Goal: Task Accomplishment & Management: Use online tool/utility

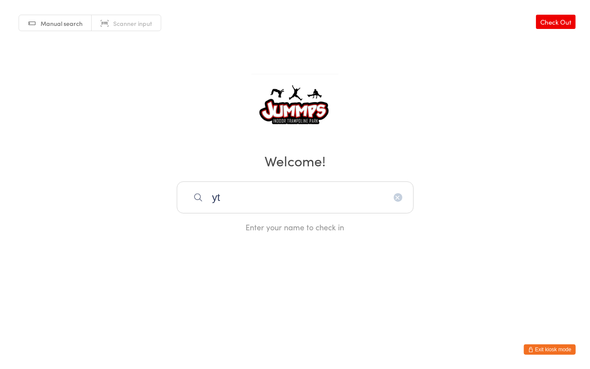
type input "y"
type input "temi"
click at [253, 228] on div "Temitayo Hicks" at bounding box center [295, 226] width 221 height 12
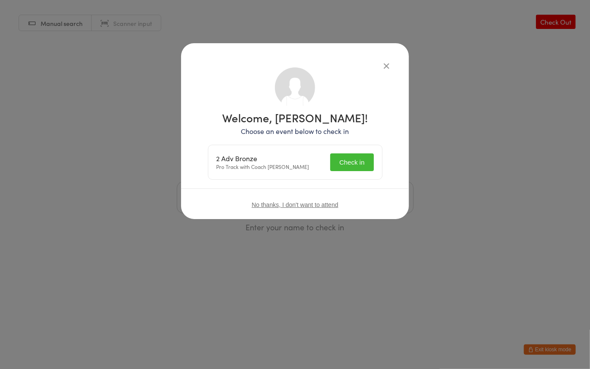
click at [352, 166] on button "Check in" at bounding box center [351, 163] width 43 height 18
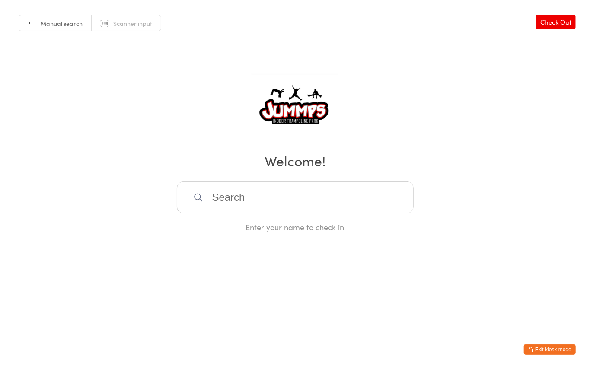
click at [251, 203] on input "search" at bounding box center [295, 198] width 237 height 32
click at [234, 194] on input "search" at bounding box center [295, 198] width 237 height 32
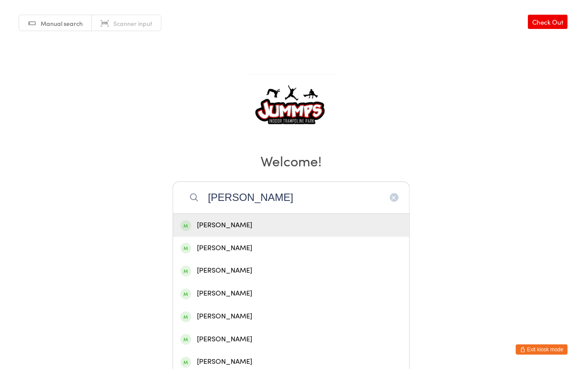
type input "lana"
click at [243, 217] on div "Lana Vearing" at bounding box center [291, 225] width 236 height 23
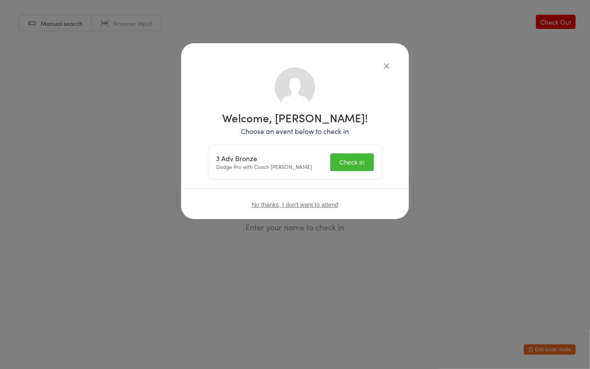
click at [351, 158] on button "Check in" at bounding box center [351, 163] width 43 height 18
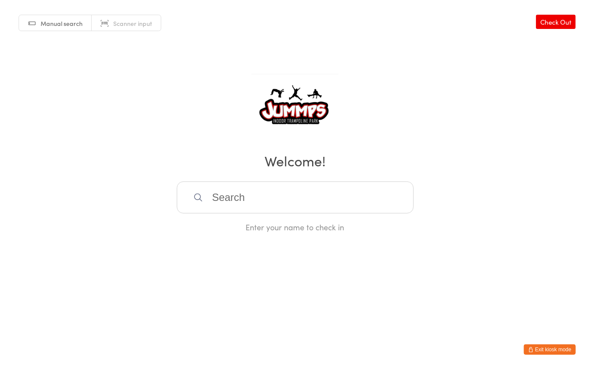
click at [238, 192] on input "search" at bounding box center [295, 198] width 237 height 32
click at [248, 199] on input "search" at bounding box center [295, 198] width 237 height 32
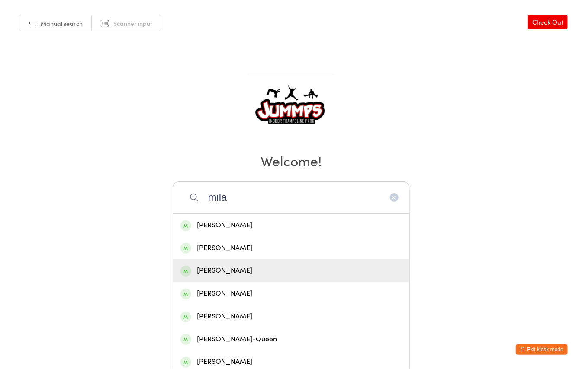
type input "mila"
click at [234, 270] on div "Milah Cappello" at bounding box center [290, 271] width 221 height 12
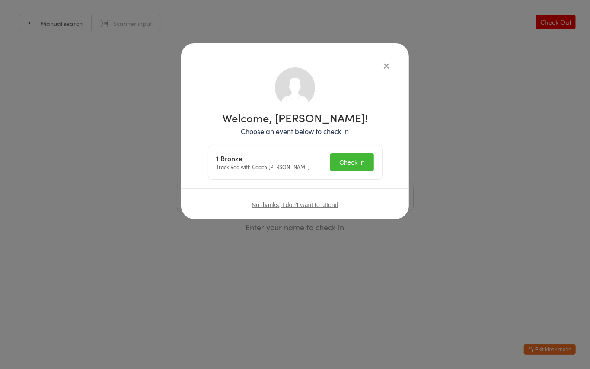
click at [359, 157] on button "Check in" at bounding box center [351, 163] width 43 height 18
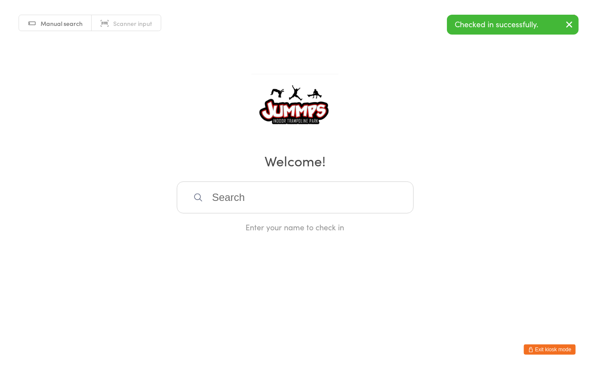
click at [256, 194] on input "search" at bounding box center [295, 198] width 237 height 32
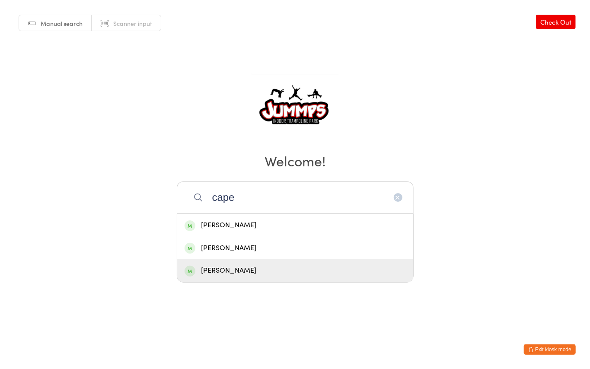
type input "cape"
click at [232, 271] on div "Isabella Cappello" at bounding box center [295, 271] width 221 height 12
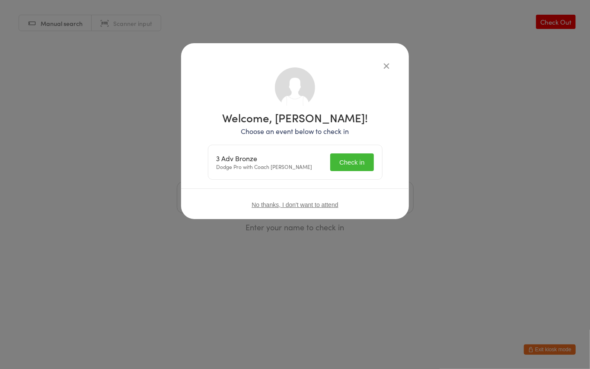
click at [388, 63] on icon "button" at bounding box center [387, 66] width 10 height 10
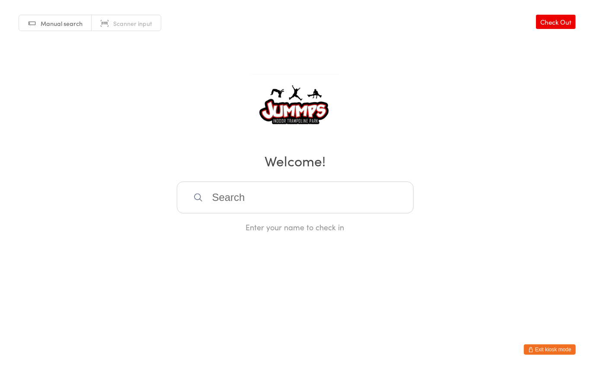
click at [220, 196] on input "search" at bounding box center [295, 198] width 237 height 32
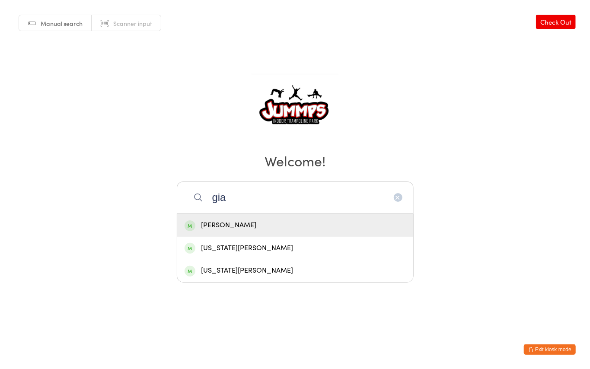
type input "gia"
click at [212, 224] on div "Gia Cappello" at bounding box center [295, 226] width 221 height 12
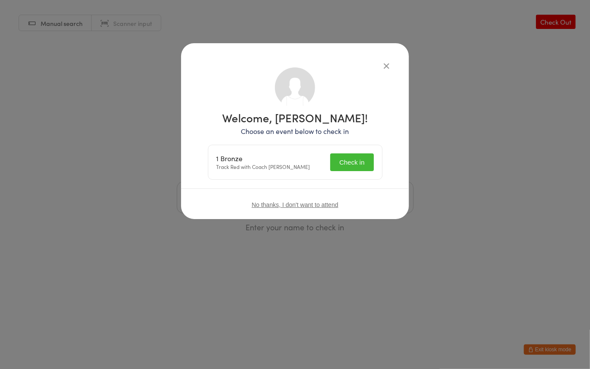
click at [359, 156] on button "Check in" at bounding box center [351, 163] width 43 height 18
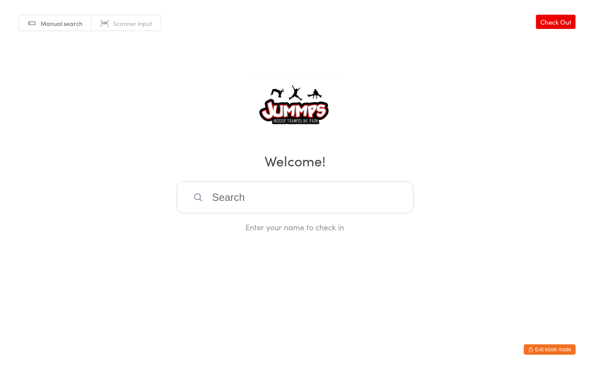
click at [231, 199] on input "search" at bounding box center [295, 198] width 237 height 32
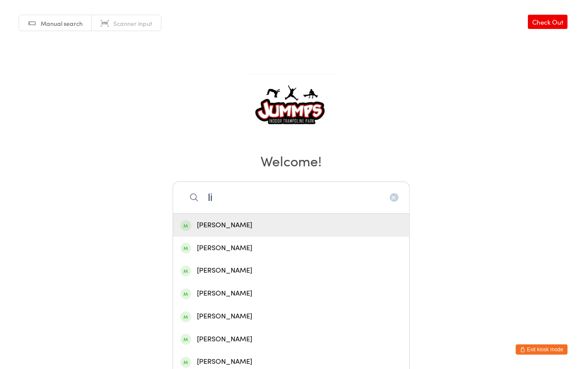
type input "l"
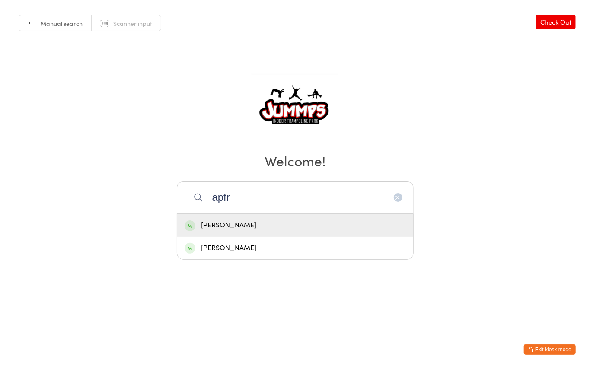
type input "apfr"
click at [227, 224] on div "Lola Apfel" at bounding box center [295, 226] width 221 height 12
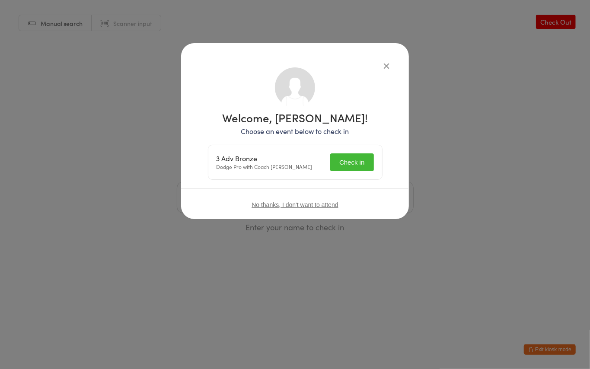
click at [356, 163] on button "Check in" at bounding box center [351, 163] width 43 height 18
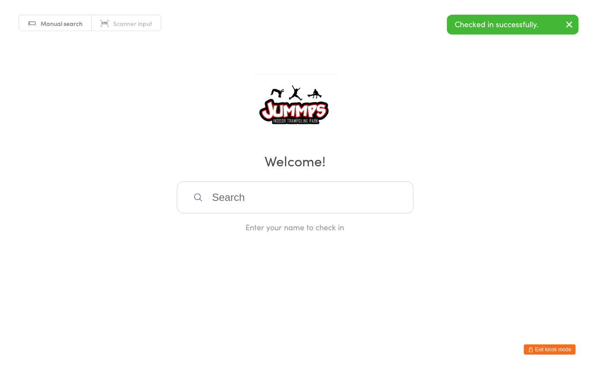
click at [234, 194] on input "search" at bounding box center [295, 198] width 237 height 32
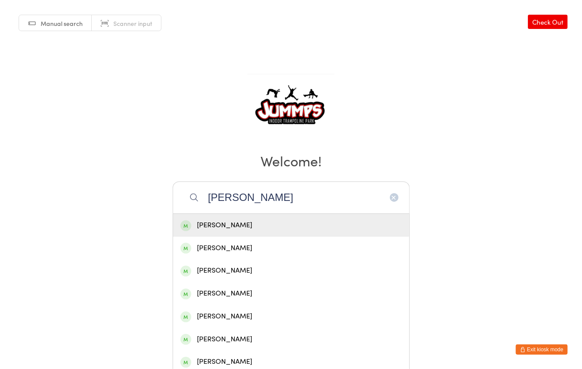
type input "lila"
click at [222, 247] on div "Leila Apfel" at bounding box center [290, 249] width 221 height 12
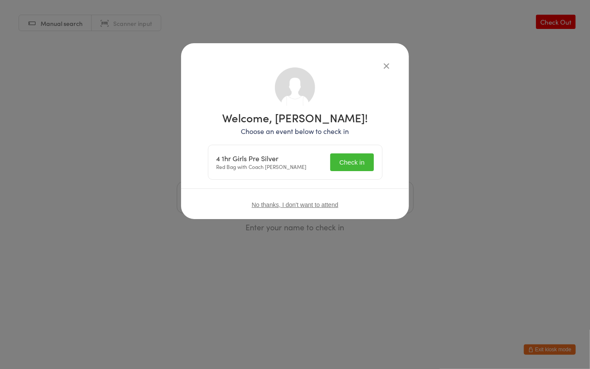
click at [352, 163] on button "Check in" at bounding box center [351, 163] width 43 height 18
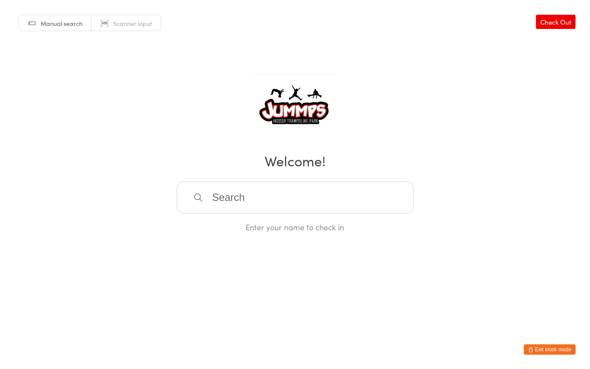
click at [285, 193] on input "search" at bounding box center [295, 198] width 237 height 32
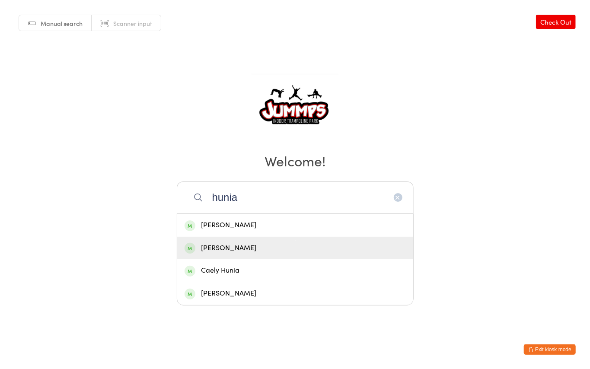
type input "hunia"
click at [234, 252] on div "Lilah Hunia" at bounding box center [295, 249] width 221 height 12
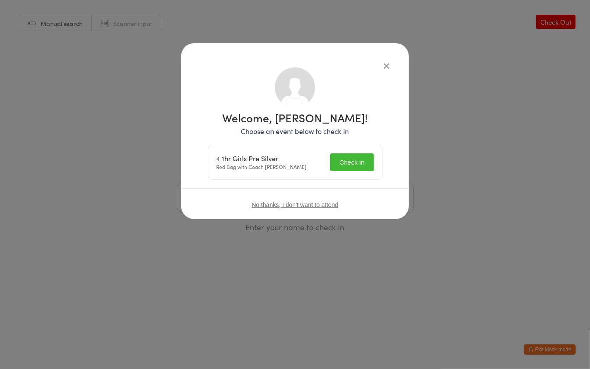
click at [341, 160] on button "Check in" at bounding box center [351, 163] width 43 height 18
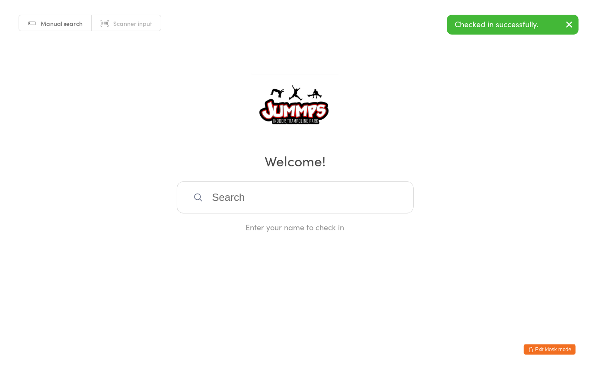
click at [274, 202] on input "search" at bounding box center [295, 198] width 237 height 32
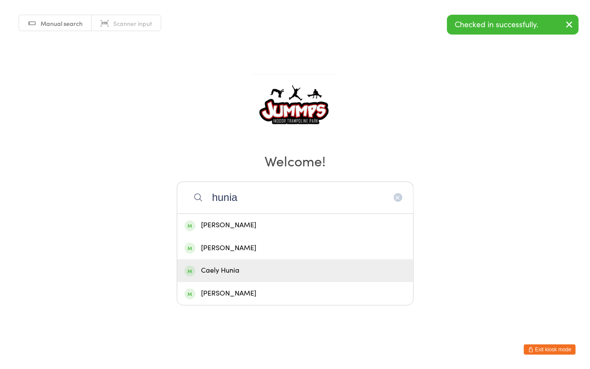
type input "hunia"
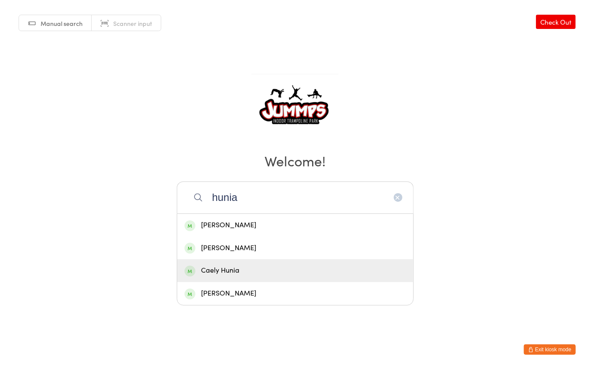
click at [232, 265] on div "Caely Hunia" at bounding box center [295, 271] width 221 height 12
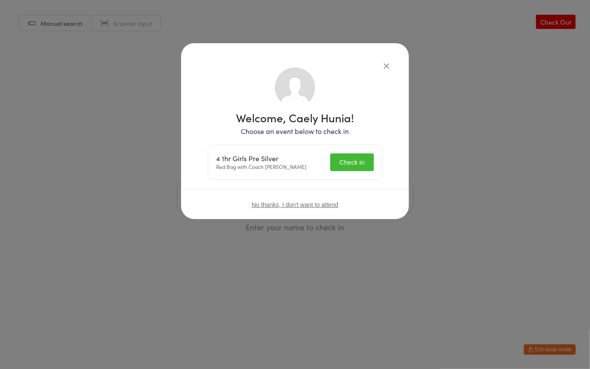
click at [355, 155] on button "Check in" at bounding box center [351, 163] width 43 height 18
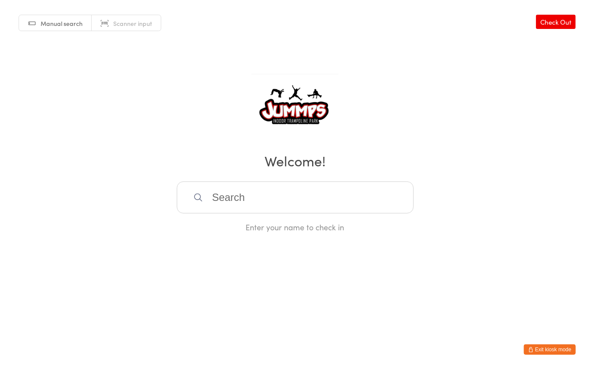
click at [230, 208] on input "search" at bounding box center [295, 198] width 237 height 32
click at [232, 201] on input "search" at bounding box center [295, 198] width 237 height 32
type input "tate gat"
click at [222, 227] on div "Tate Gathercole" at bounding box center [295, 226] width 221 height 12
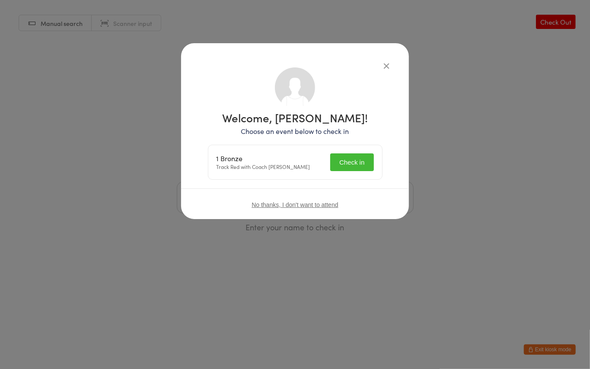
click at [344, 159] on button "Check in" at bounding box center [351, 163] width 43 height 18
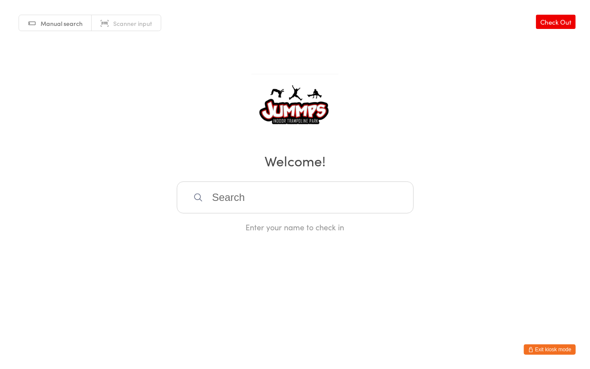
click at [312, 193] on input "search" at bounding box center [295, 198] width 237 height 32
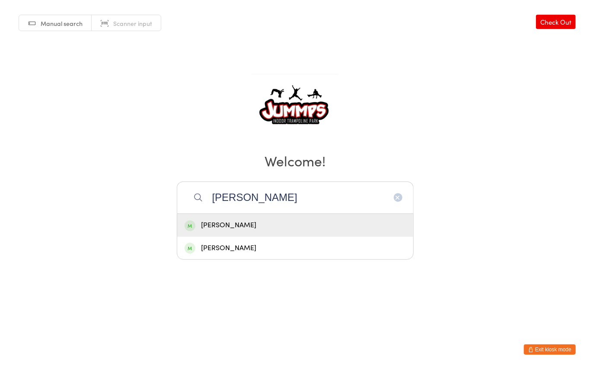
type input "moore"
click at [260, 217] on div "Charlotte Moore" at bounding box center [295, 225] width 236 height 23
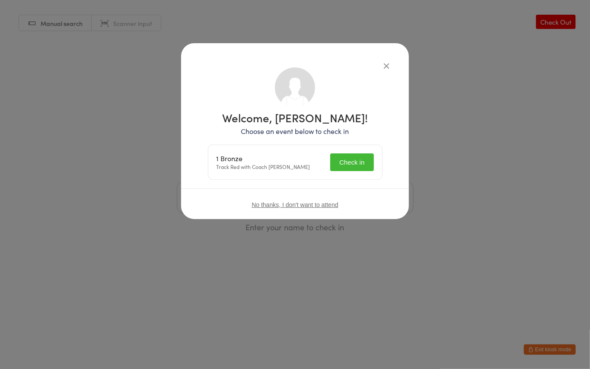
click at [349, 162] on button "Check in" at bounding box center [351, 163] width 43 height 18
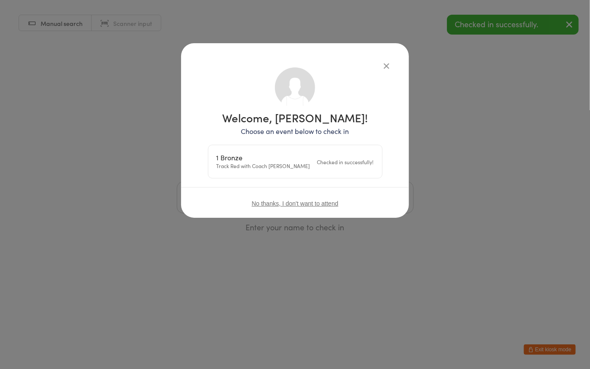
click at [205, 282] on div "Welcome, Charlotte Moore! Choose an event below to check in 1 Bronze Track Red …" at bounding box center [295, 184] width 590 height 369
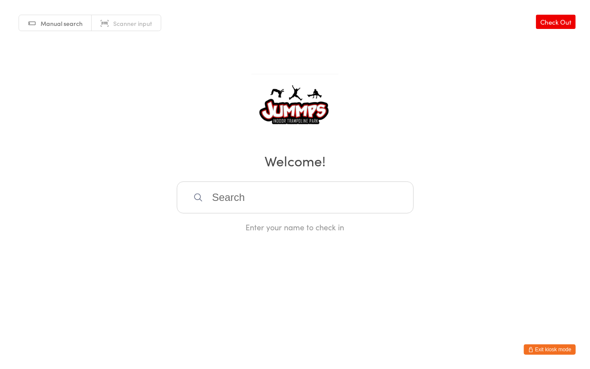
click at [229, 196] on input "search" at bounding box center [295, 198] width 237 height 32
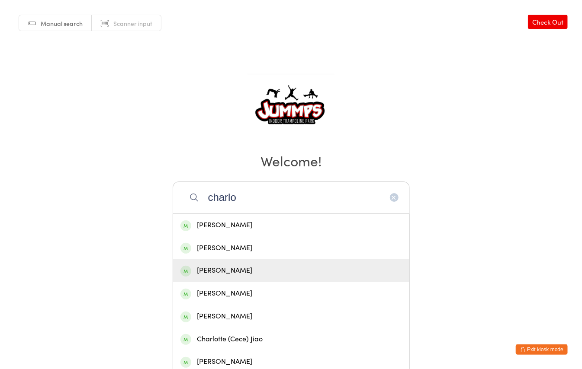
type input "charlo"
click at [220, 270] on div "Charlotte Moore" at bounding box center [290, 271] width 221 height 12
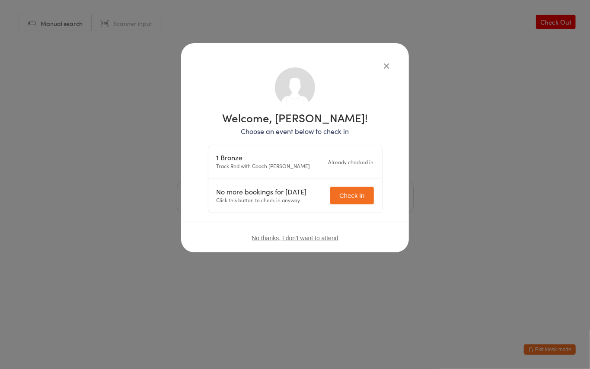
click at [128, 204] on div "Welcome, Charlotte Moore! Choose an event below to check in 1 Bronze Track Red …" at bounding box center [295, 184] width 590 height 369
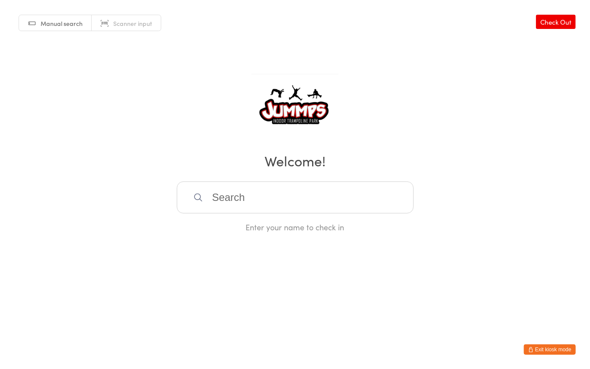
click at [241, 195] on input "search" at bounding box center [295, 198] width 237 height 32
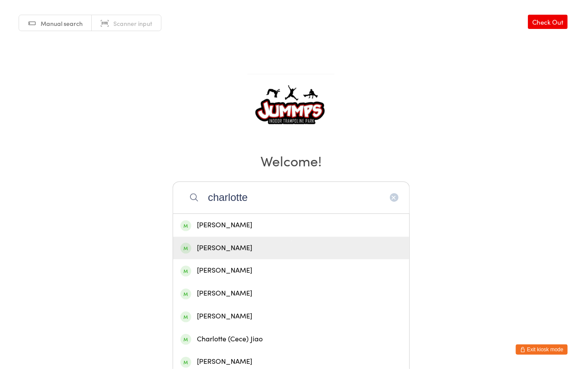
type input "charlotte"
click at [234, 250] on div "Charlotte Moore" at bounding box center [290, 249] width 221 height 12
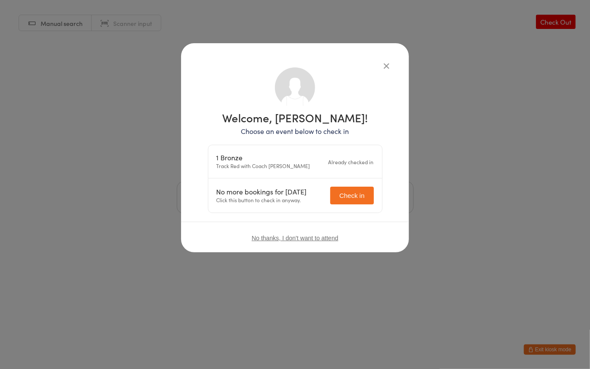
click at [94, 150] on div "Welcome, Charlotte Moore! Choose an event below to check in 1 Bronze Track Red …" at bounding box center [295, 184] width 590 height 369
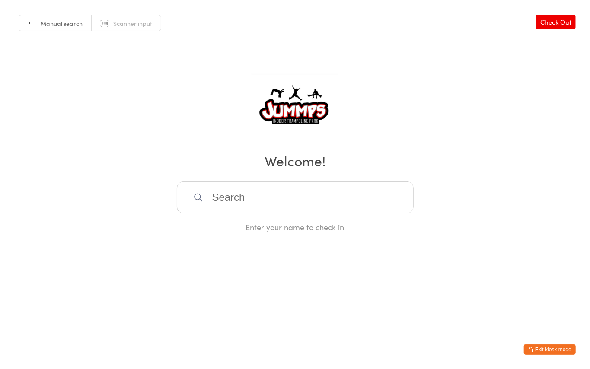
click at [310, 198] on input "search" at bounding box center [295, 198] width 237 height 32
type input "poggi"
click at [272, 221] on div "Zarlea Poggi" at bounding box center [295, 226] width 221 height 12
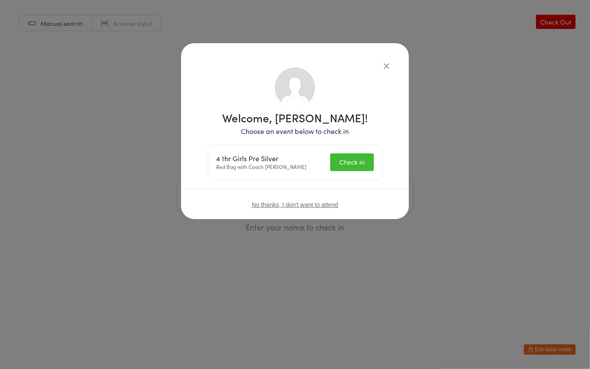
click at [358, 155] on button "Check in" at bounding box center [351, 163] width 43 height 18
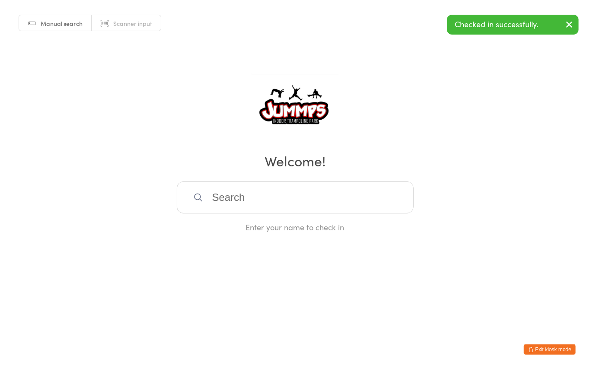
click at [243, 191] on input "search" at bounding box center [295, 198] width 237 height 32
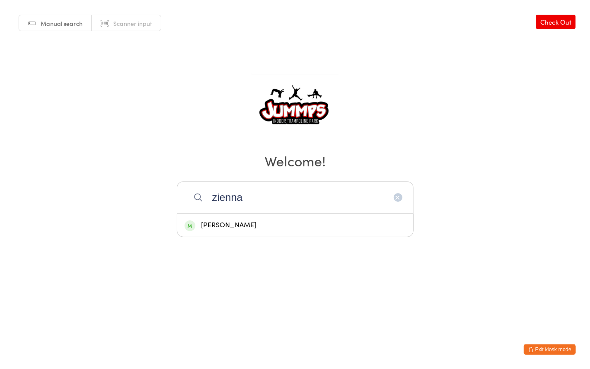
type input "zienna"
click at [272, 224] on div "Cienna McGeechan" at bounding box center [295, 226] width 221 height 12
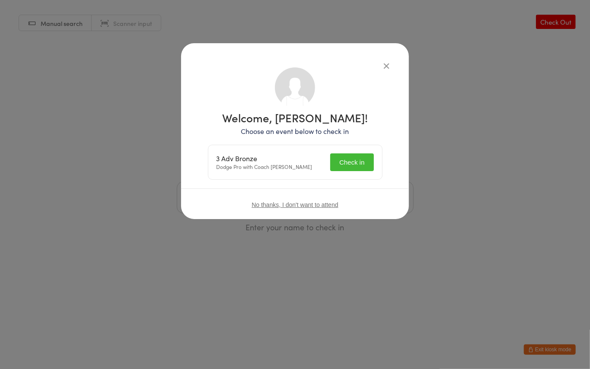
drag, startPoint x: 349, startPoint y: 158, endPoint x: 338, endPoint y: 63, distance: 95.7
click at [346, 158] on button "Check in" at bounding box center [351, 163] width 43 height 18
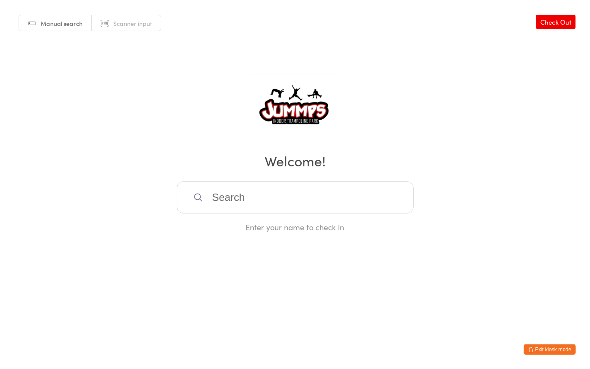
click at [241, 207] on input "search" at bounding box center [295, 198] width 237 height 32
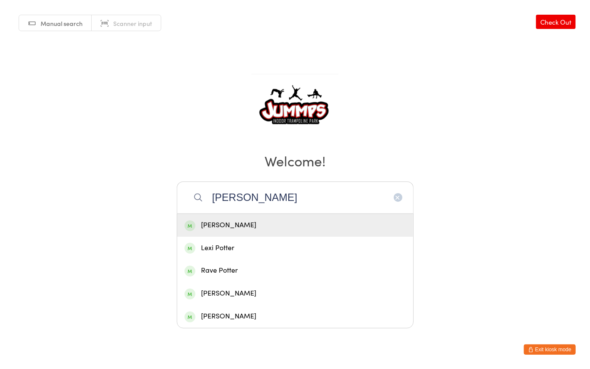
type input "ponder"
click at [237, 230] on div "Elizabeth Ponder" at bounding box center [295, 226] width 221 height 12
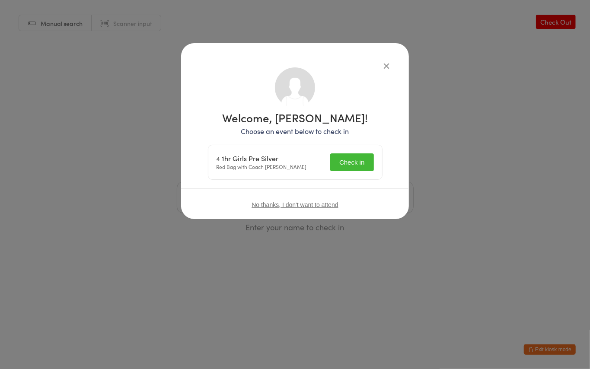
click at [333, 163] on button "Check in" at bounding box center [351, 163] width 43 height 18
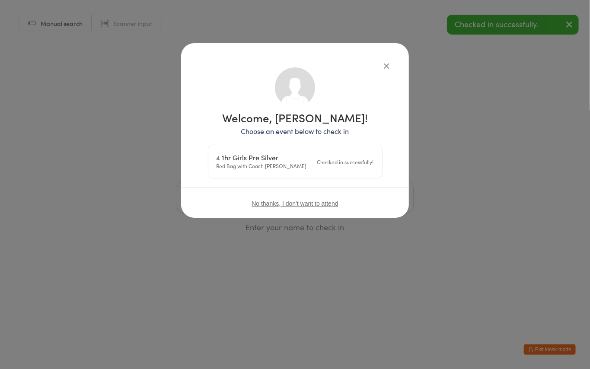
click at [211, 274] on html "You have now entered Kiosk Mode. Members will be able to check themselves in us…" at bounding box center [295, 184] width 590 height 369
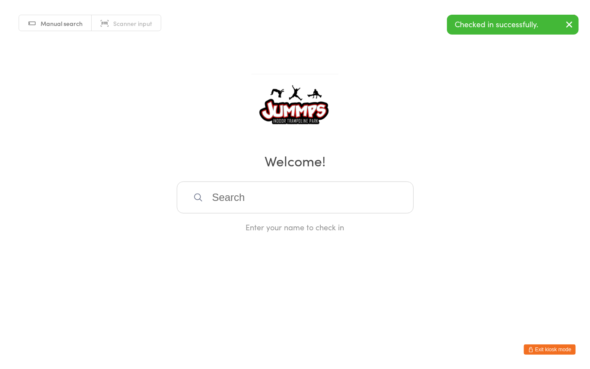
click at [237, 205] on input "search" at bounding box center [295, 198] width 237 height 32
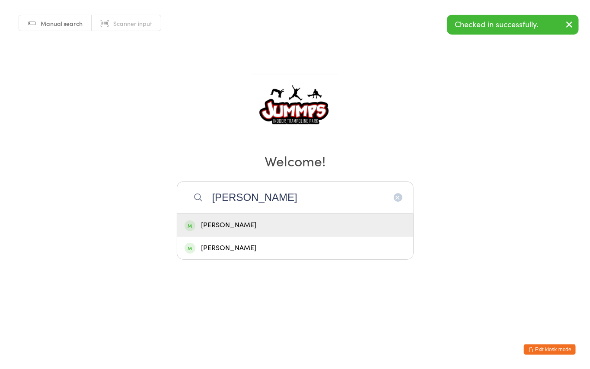
type input "ethan"
click at [241, 226] on div "Ethan Coetzee" at bounding box center [295, 226] width 221 height 12
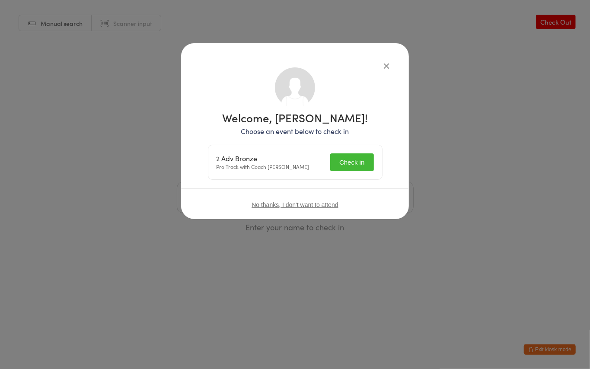
click at [359, 157] on button "Check in" at bounding box center [351, 163] width 43 height 18
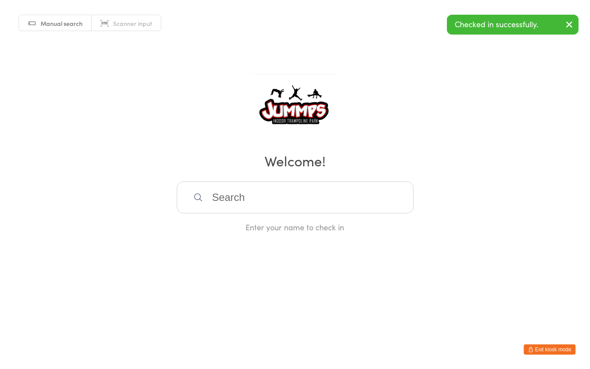
click at [217, 201] on input "search" at bounding box center [295, 198] width 237 height 32
type input "z"
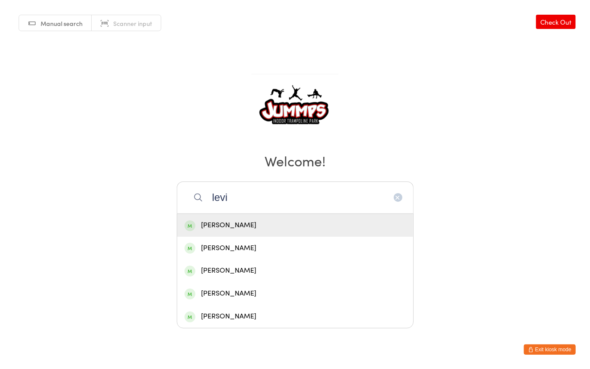
type input "levi"
click at [216, 226] on div "Levi Smith" at bounding box center [295, 226] width 221 height 12
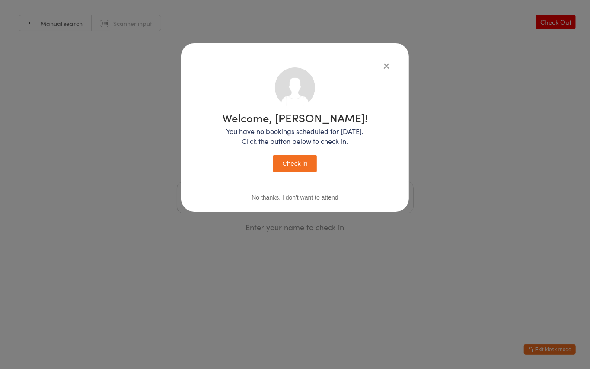
click at [388, 61] on icon "button" at bounding box center [387, 66] width 10 height 10
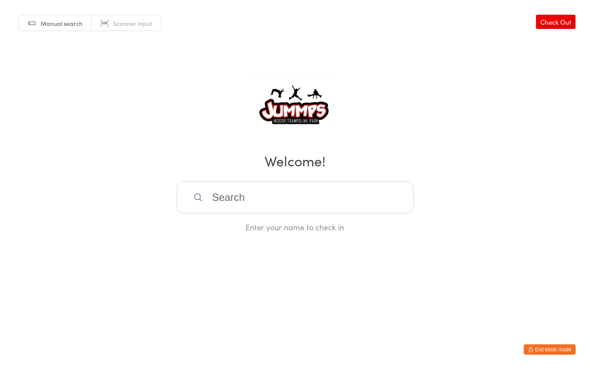
click at [286, 205] on input "search" at bounding box center [295, 198] width 237 height 32
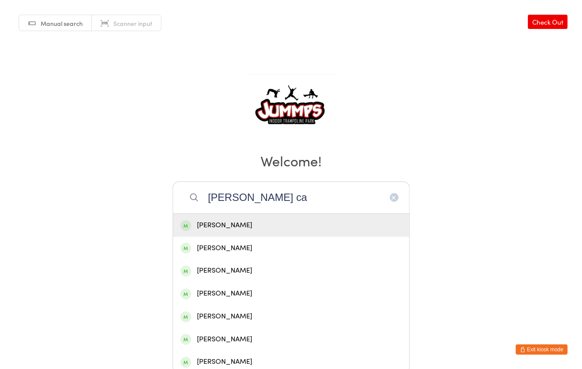
type input "levi ca"
click at [241, 218] on div "Levi Campbell" at bounding box center [291, 225] width 236 height 23
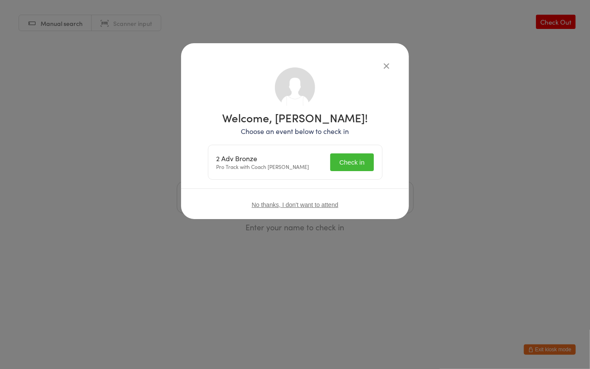
click at [350, 160] on button "Check in" at bounding box center [351, 163] width 43 height 18
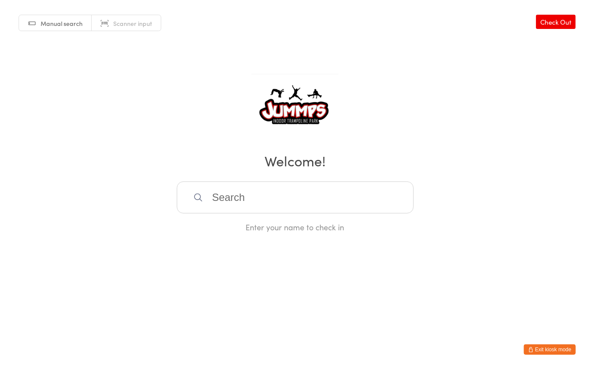
click at [320, 198] on input "search" at bounding box center [295, 198] width 237 height 32
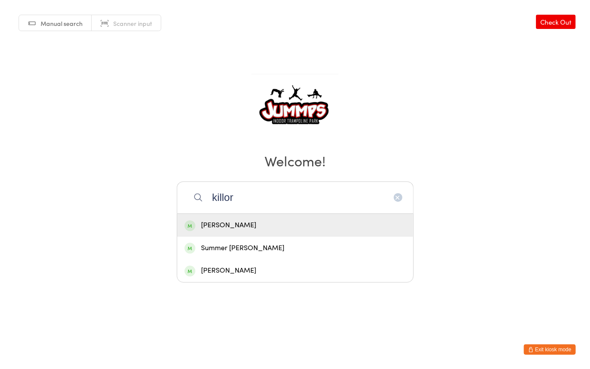
type input "killor"
click at [229, 225] on div "Lucas Killoran" at bounding box center [295, 226] width 221 height 12
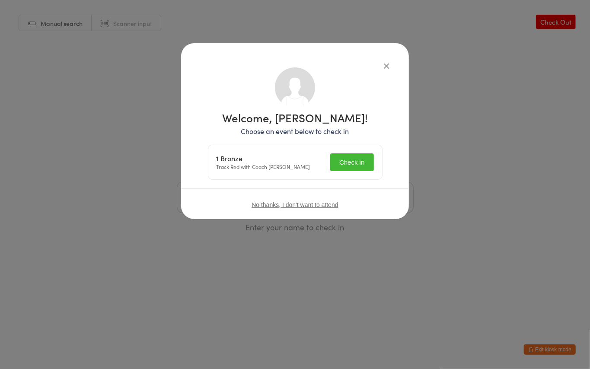
drag, startPoint x: 364, startPoint y: 157, endPoint x: 355, endPoint y: 161, distance: 10.1
click at [364, 157] on button "Check in" at bounding box center [351, 163] width 43 height 18
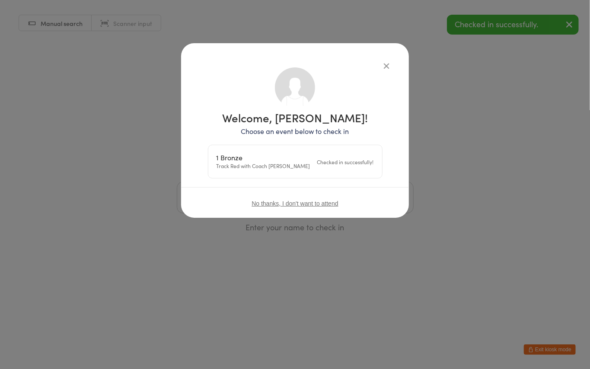
drag, startPoint x: 65, startPoint y: 135, endPoint x: 191, endPoint y: 182, distance: 134.1
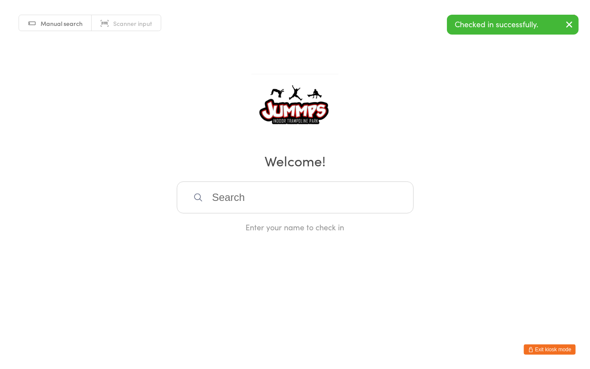
click at [251, 199] on input "search" at bounding box center [295, 198] width 237 height 32
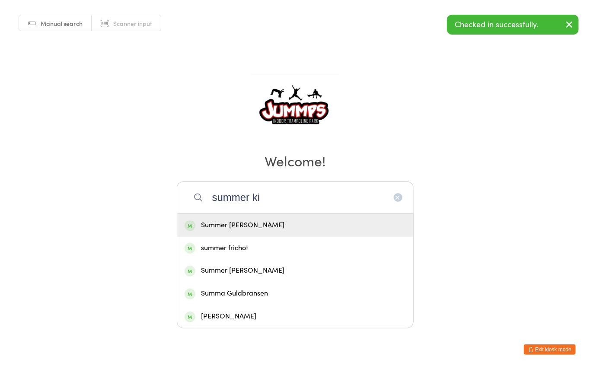
type input "summer ki"
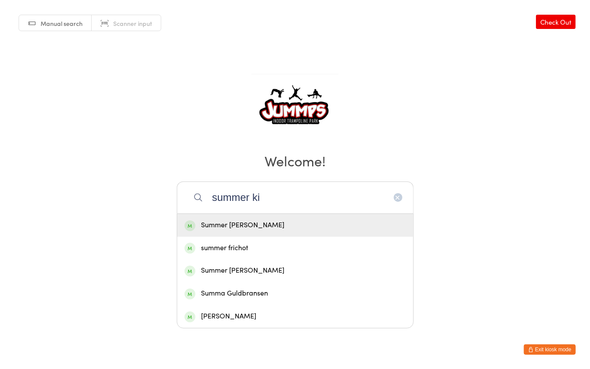
click at [229, 225] on div "Summer Killoran" at bounding box center [295, 226] width 221 height 12
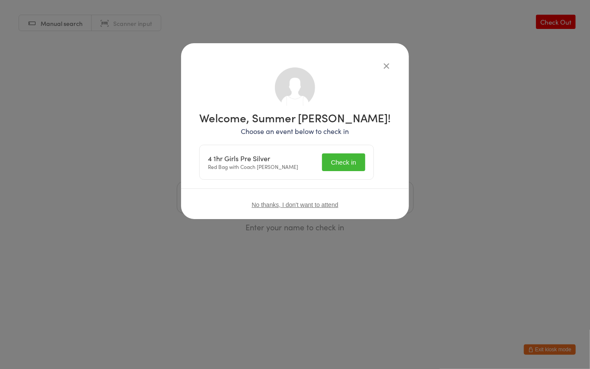
click at [345, 163] on button "Check in" at bounding box center [343, 163] width 43 height 18
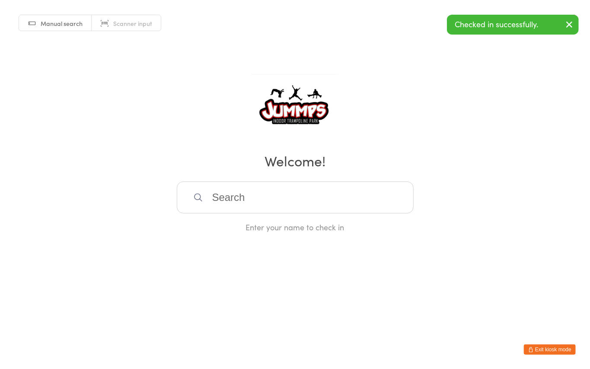
click at [242, 199] on input "search" at bounding box center [295, 198] width 237 height 32
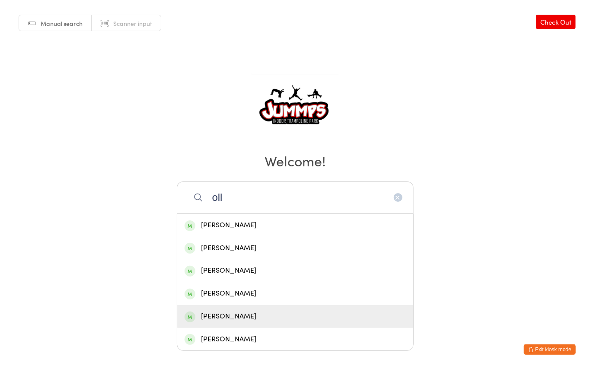
type input "oll"
click at [253, 320] on div "Ollie Holdsworth" at bounding box center [295, 317] width 221 height 12
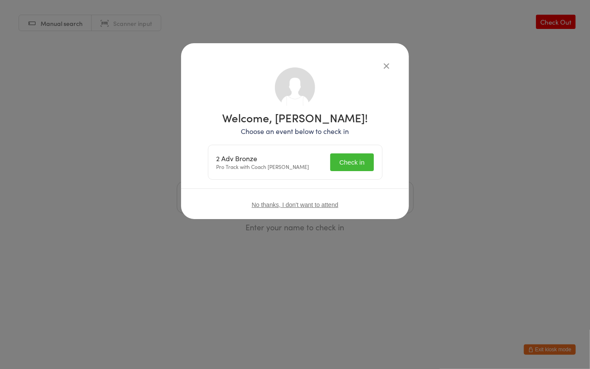
click at [363, 163] on button "Check in" at bounding box center [351, 163] width 43 height 18
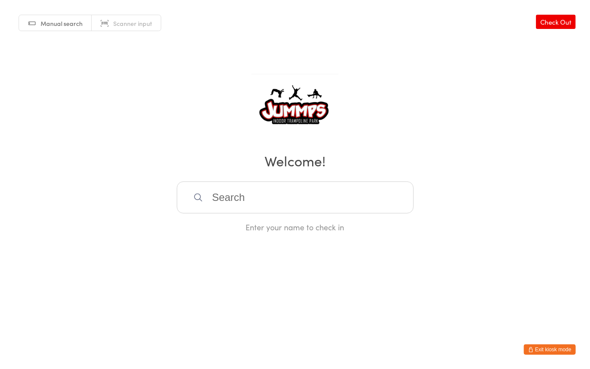
click at [314, 204] on input "search" at bounding box center [295, 198] width 237 height 32
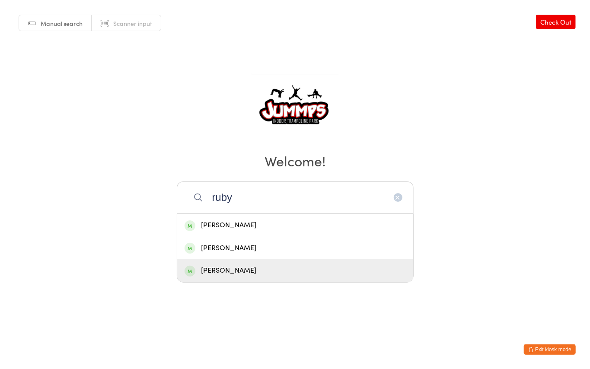
type input "ruby"
click at [248, 265] on div "Ruby Holdsworth" at bounding box center [295, 270] width 236 height 23
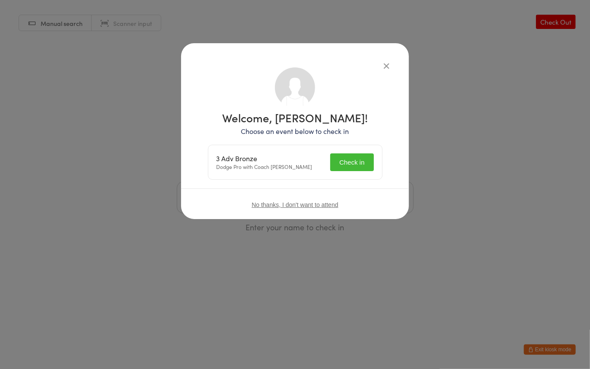
click at [337, 170] on button "Check in" at bounding box center [351, 163] width 43 height 18
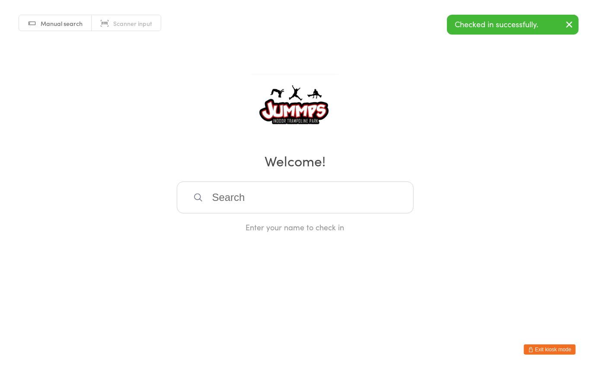
click at [165, 269] on html "You have now entered Kiosk Mode. Members will be able to check themselves in us…" at bounding box center [295, 184] width 590 height 369
click at [246, 194] on input "search" at bounding box center [295, 198] width 237 height 32
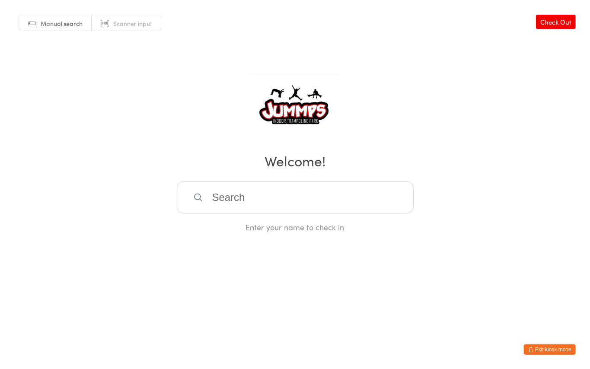
click at [241, 190] on input "search" at bounding box center [295, 198] width 237 height 32
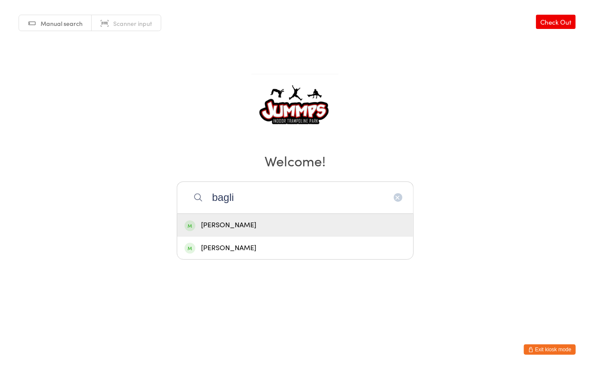
type input "bagli"
drag, startPoint x: 234, startPoint y: 217, endPoint x: 231, endPoint y: 221, distance: 5.4
click at [232, 221] on div "Zara Baglin" at bounding box center [295, 225] width 236 height 23
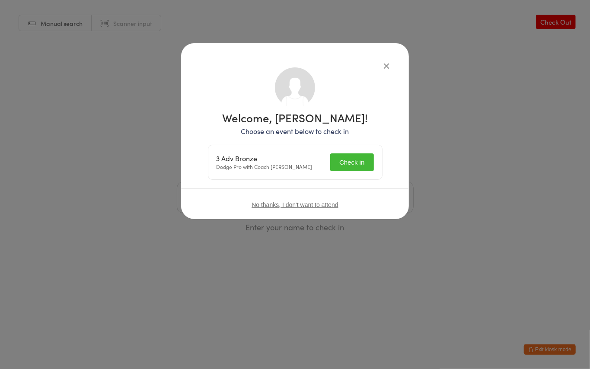
click at [359, 163] on button "Check in" at bounding box center [351, 163] width 43 height 18
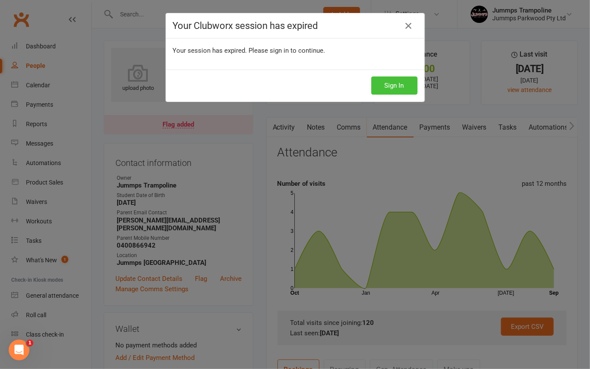
scroll to position [7, 0]
